Goal: Ask a question: Seek information or help from site administrators or community

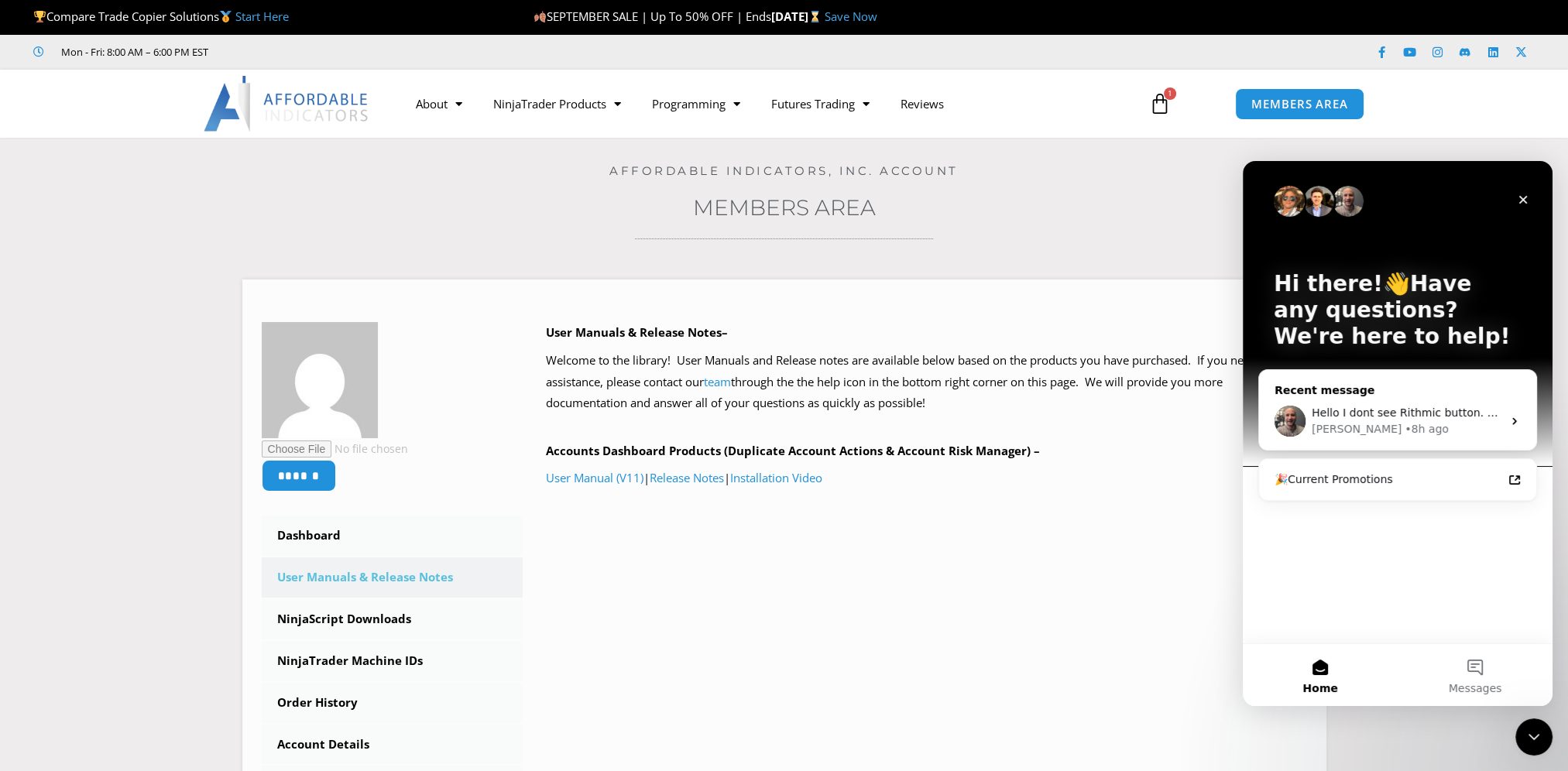
click at [1381, 423] on div "[PERSON_NAME] • 8h ago" at bounding box center [1407, 429] width 190 height 17
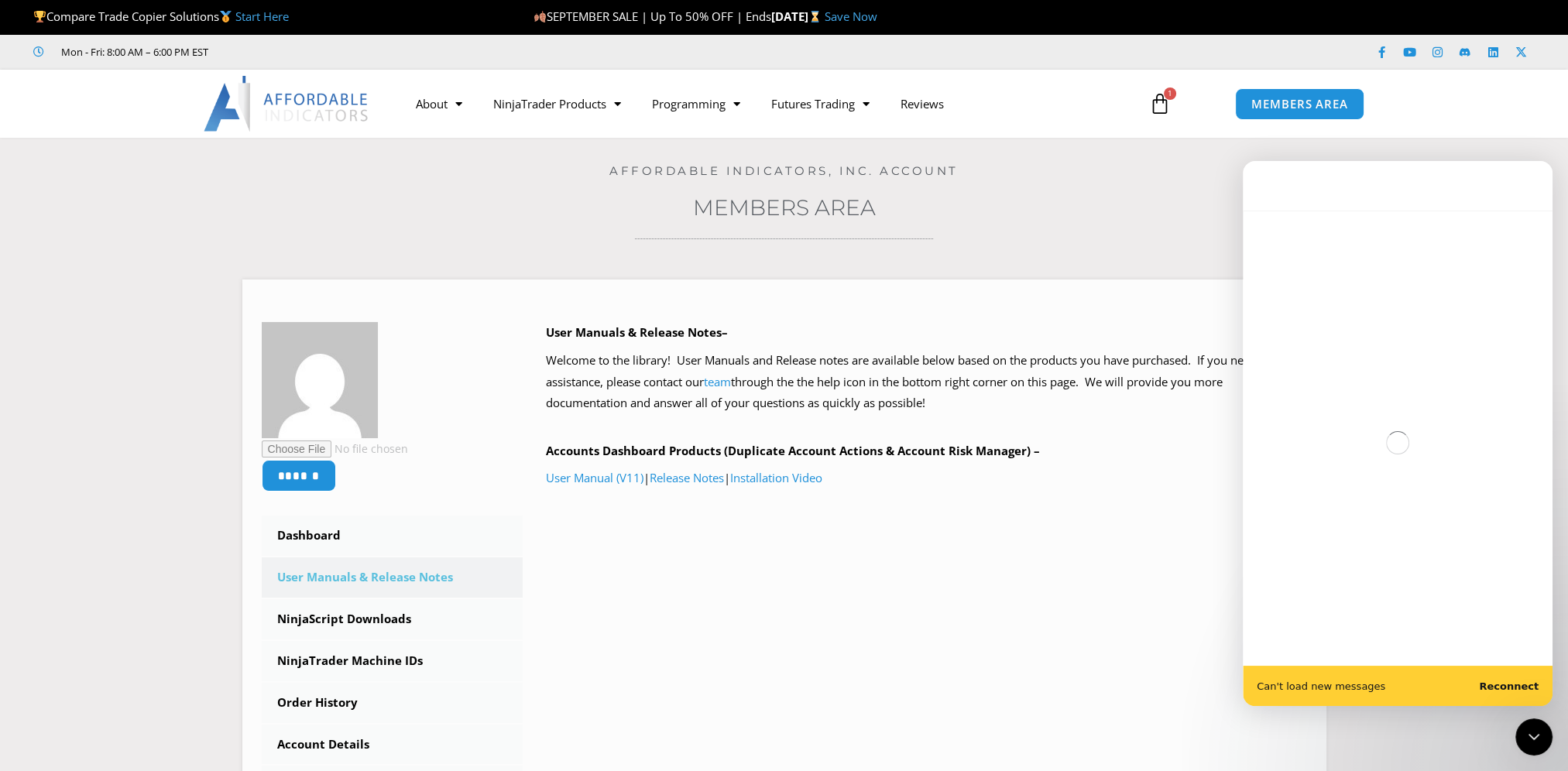
drag, startPoint x: 1531, startPoint y: 685, endPoint x: 2342, endPoint y: 844, distance: 826.4
click at [1531, 685] on b "Reconnect" at bounding box center [1509, 686] width 60 height 12
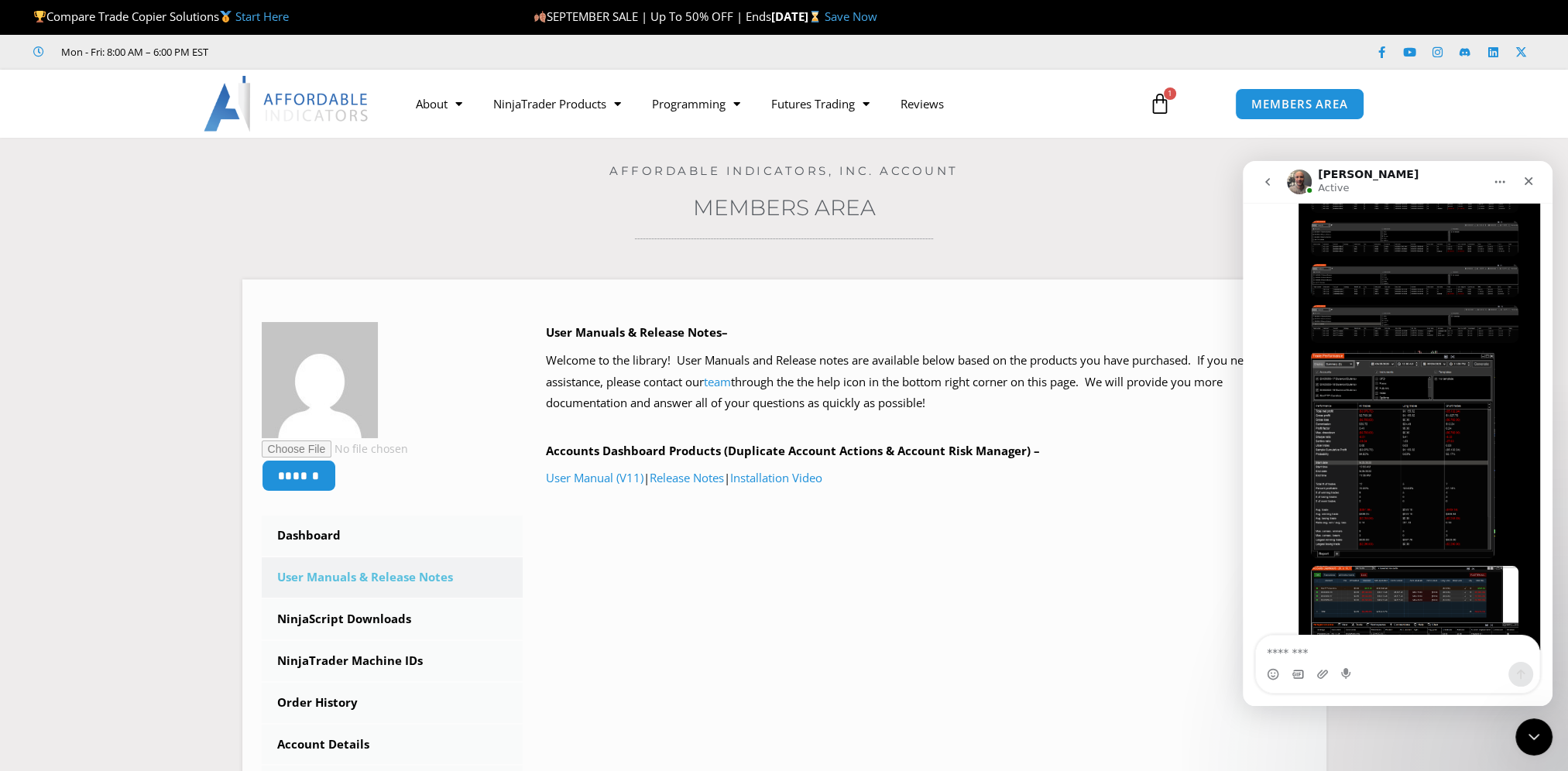
scroll to position [9953, 0]
click at [1303, 652] on textarea "Message…" at bounding box center [1398, 648] width 283 height 26
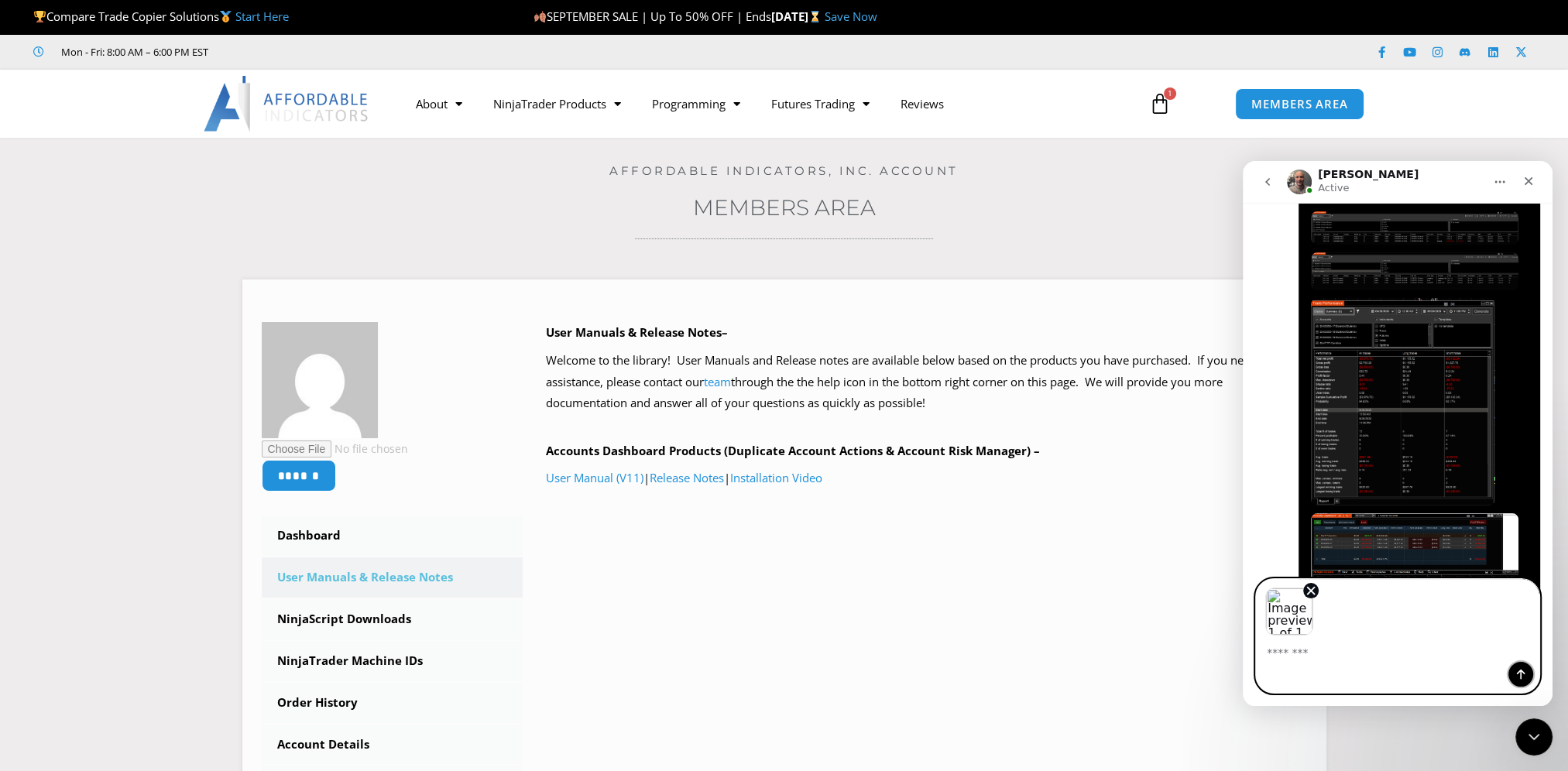
click at [1516, 672] on icon "Send a message…" at bounding box center [1521, 674] width 13 height 13
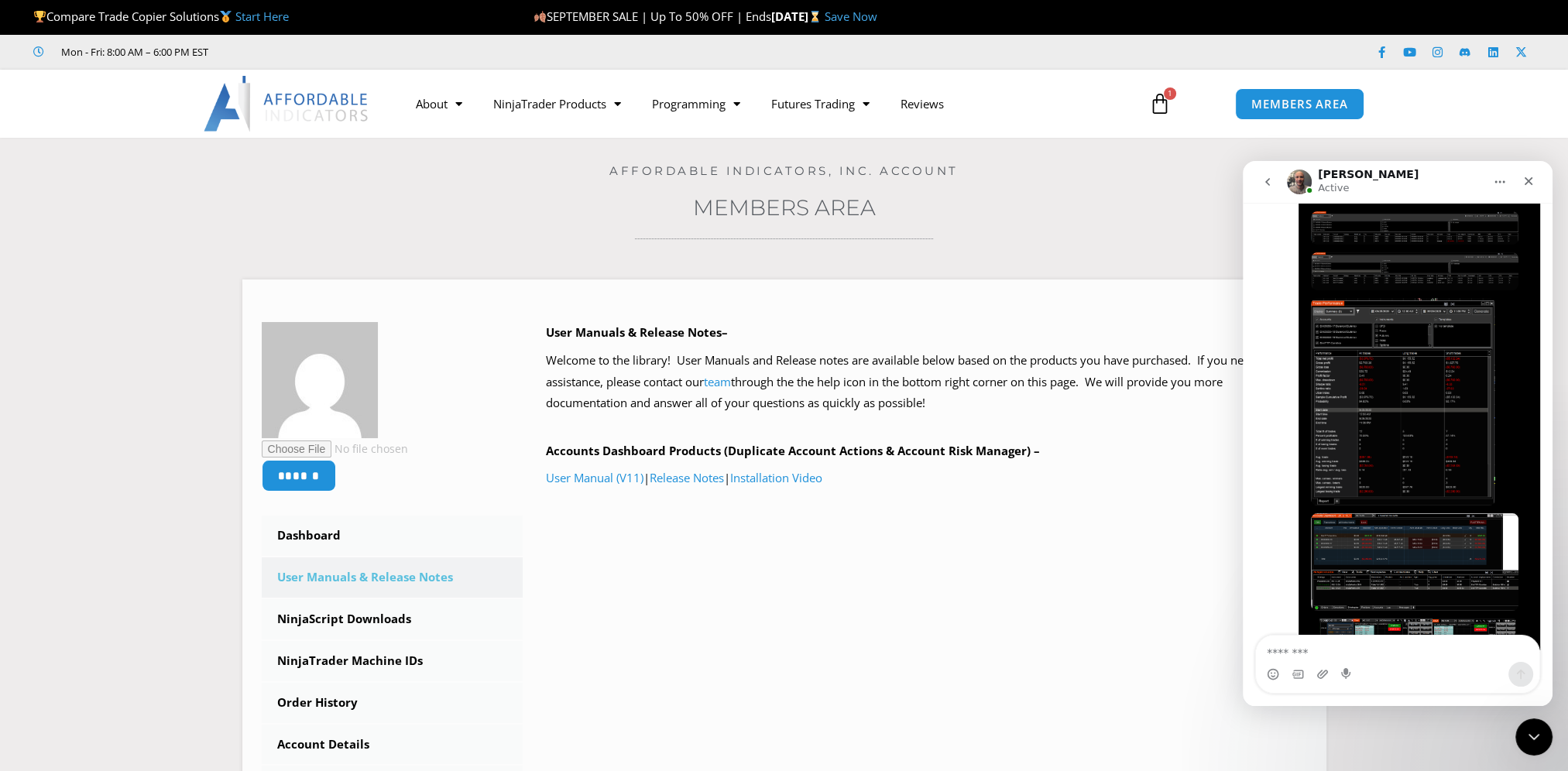
scroll to position [10092, 0]
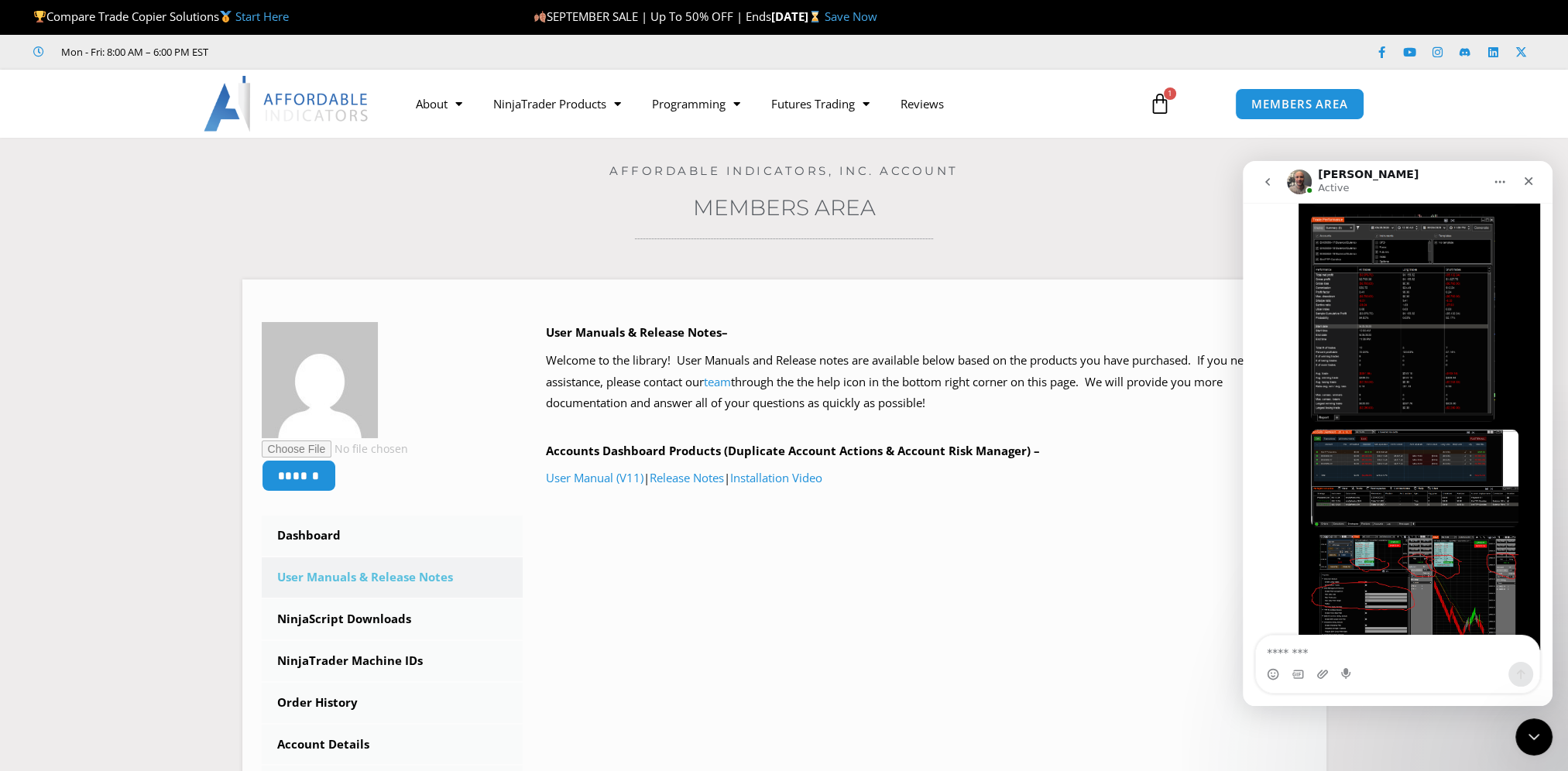
click at [1373, 664] on div "Intercom messenger" at bounding box center [1398, 673] width 283 height 24
click at [1406, 642] on textarea "Message…" at bounding box center [1398, 648] width 283 height 26
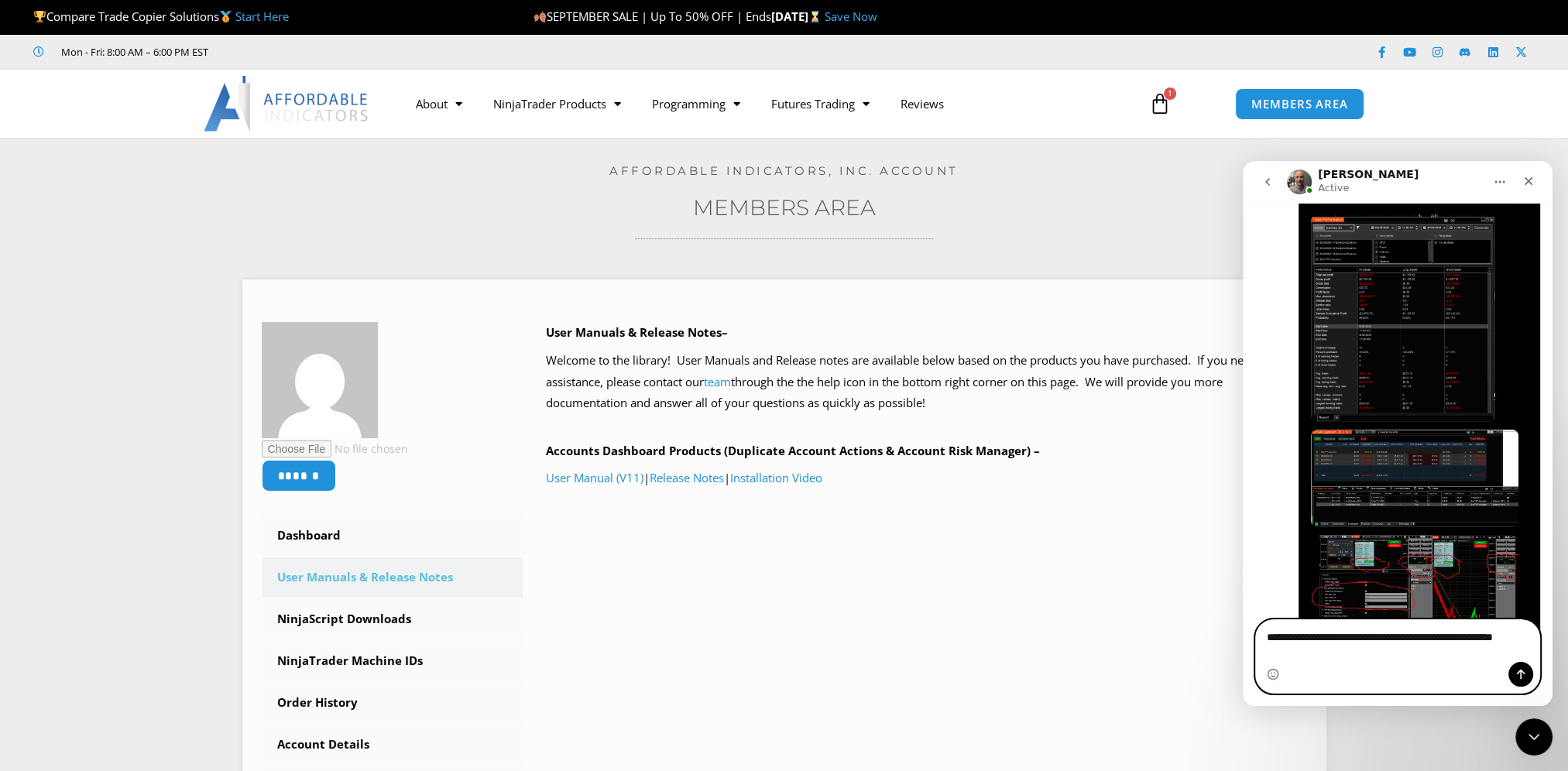
scroll to position [10108, 0]
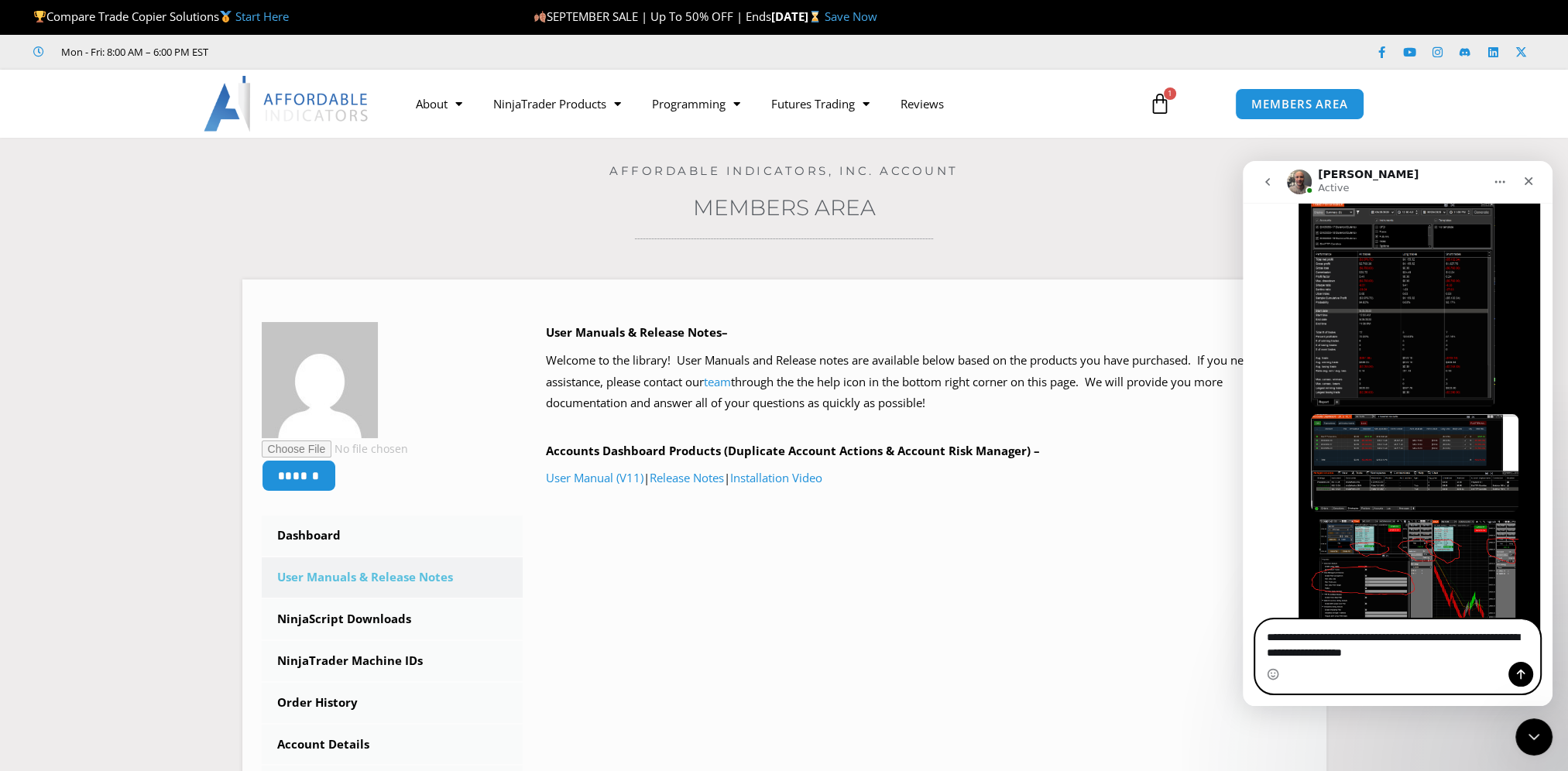
type textarea "**********"
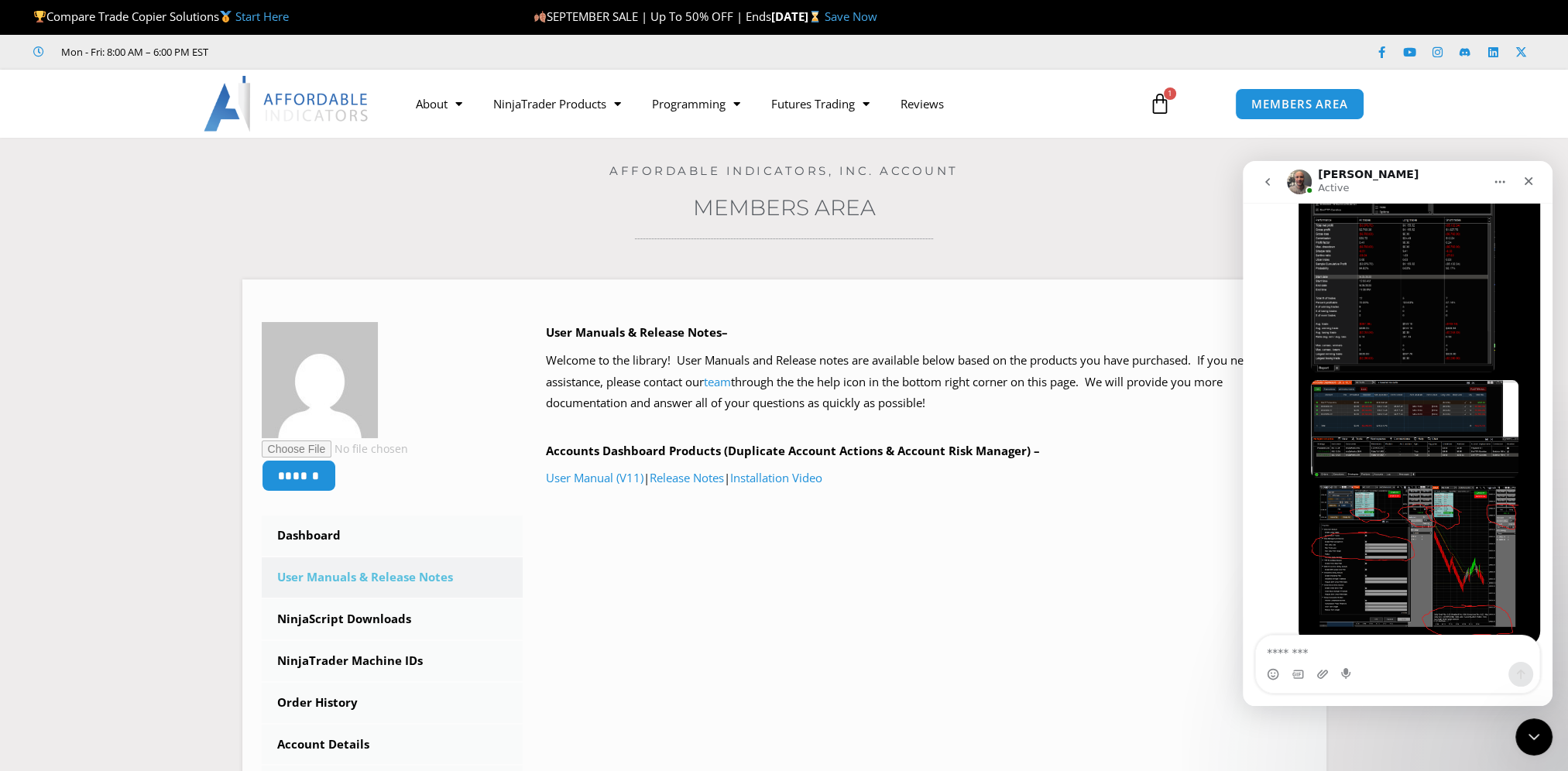
click at [1326, 645] on textarea "Message…" at bounding box center [1398, 648] width 283 height 26
type textarea "****"
